Goal: Task Accomplishment & Management: Complete application form

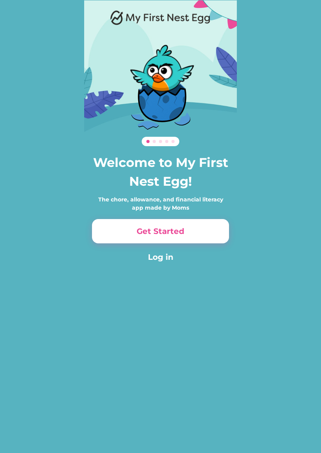
click at [190, 233] on button "Get Started" at bounding box center [160, 231] width 137 height 24
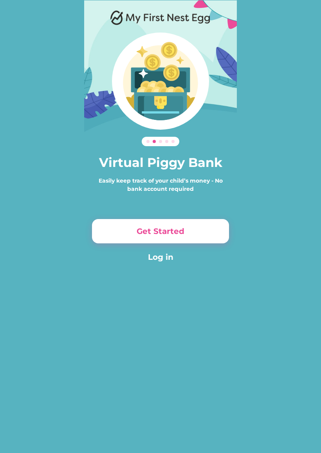
click at [178, 258] on button "Log in" at bounding box center [160, 257] width 137 height 12
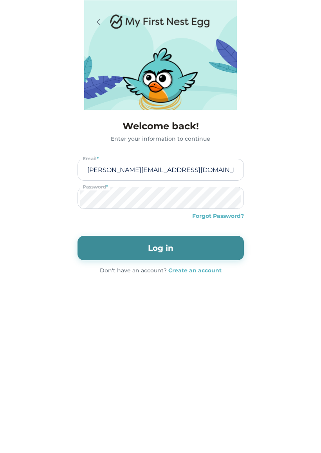
click at [192, 250] on button "Log in" at bounding box center [161, 248] width 166 height 24
click at [195, 242] on button "Log in" at bounding box center [161, 248] width 166 height 24
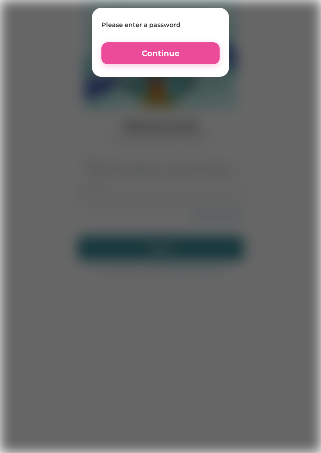
click at [167, 267] on div at bounding box center [160, 226] width 321 height 453
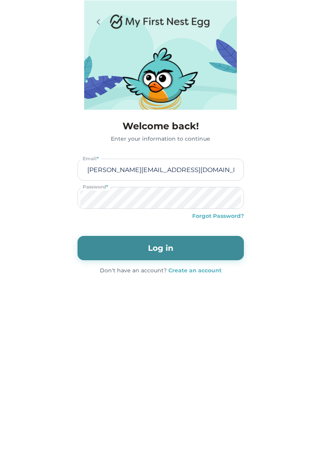
click at [152, 275] on div "Welcome back! Enter your information to continue [PERSON_NAME][EMAIL_ADDRESS][D…" at bounding box center [160, 197] width 321 height 174
click at [157, 247] on button "Log in" at bounding box center [161, 248] width 166 height 24
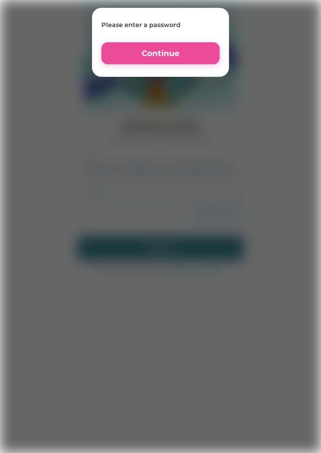
click at [169, 63] on button "Continue" at bounding box center [160, 53] width 118 height 22
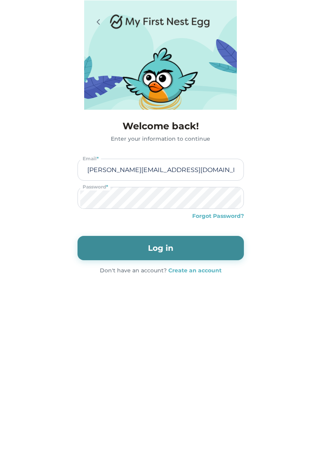
click at [99, 18] on icon at bounding box center [98, 21] width 9 height 9
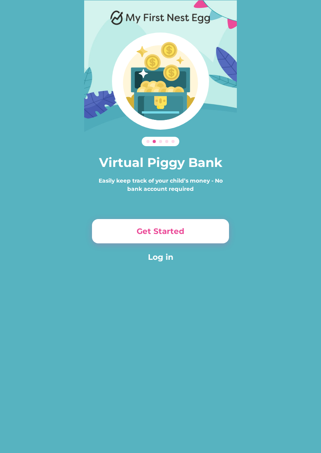
click at [154, 240] on button "Get Started" at bounding box center [160, 231] width 137 height 24
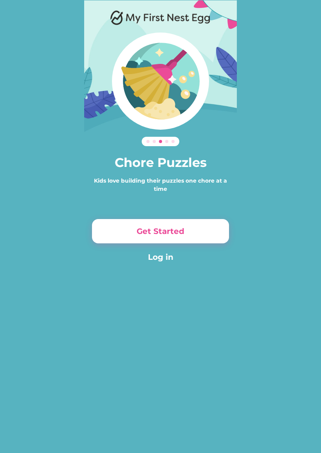
click at [142, 234] on button "Get Started" at bounding box center [160, 231] width 137 height 24
click at [128, 240] on button "Get Started" at bounding box center [160, 231] width 137 height 24
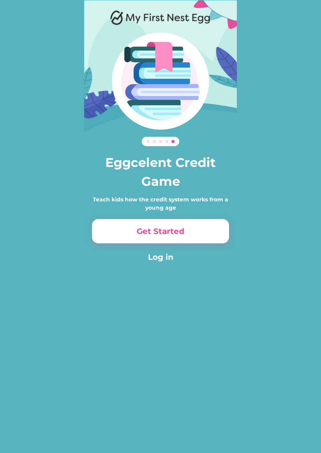
click at [122, 243] on button "Get Started" at bounding box center [160, 231] width 137 height 24
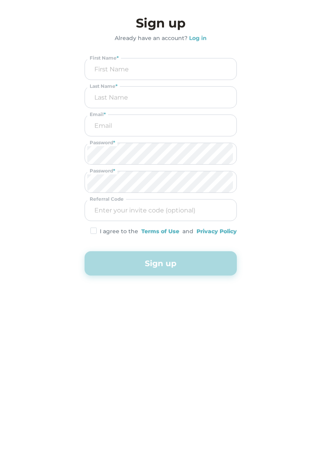
click at [121, 235] on div "Sign up Already have an account? Log in First Name * Last Name * Email * Passwo…" at bounding box center [161, 145] width 152 height 262
click at [162, 262] on button "Sign up" at bounding box center [161, 263] width 152 height 24
click at [174, 264] on button "Sign up" at bounding box center [161, 263] width 152 height 24
click at [186, 266] on button "Sign up" at bounding box center [161, 263] width 152 height 24
click at [204, 60] on input "input" at bounding box center [160, 68] width 147 height 21
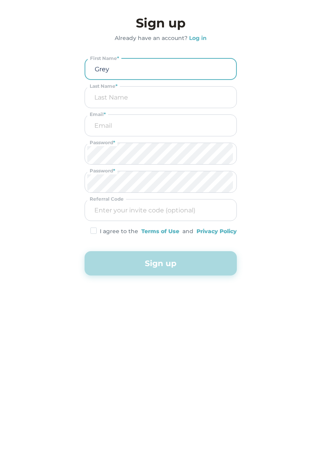
type input "Grey"
click at [176, 103] on input "input" at bounding box center [160, 97] width 147 height 21
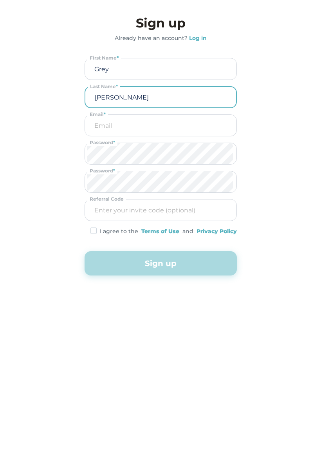
type input "[PERSON_NAME]"
click at [190, 123] on input "email" at bounding box center [160, 125] width 147 height 21
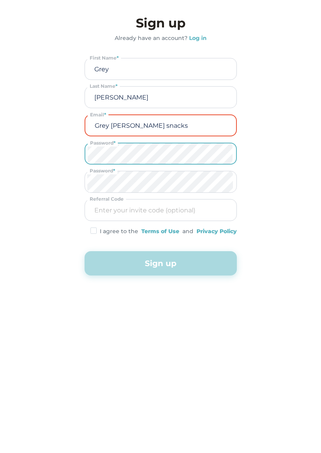
click at [200, 130] on input "Grey [PERSON_NAME] snacks" at bounding box center [161, 125] width 146 height 20
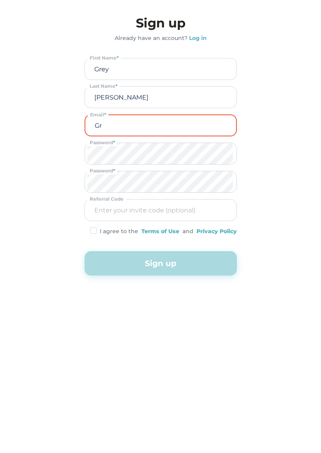
type input "G"
type input "Play"
type input "[PERSON_NAME] meow"
click at [179, 252] on button "Sign up" at bounding box center [161, 263] width 152 height 24
click at [173, 271] on button "Sign up" at bounding box center [161, 263] width 152 height 24
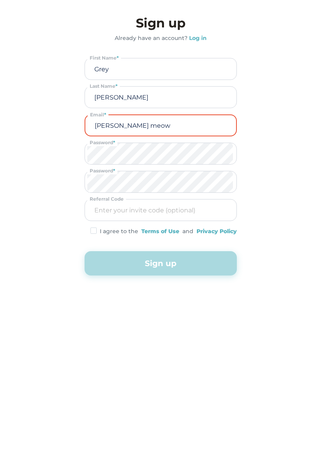
click at [178, 270] on button "Sign up" at bounding box center [161, 263] width 152 height 24
